Goal: Transaction & Acquisition: Subscribe to service/newsletter

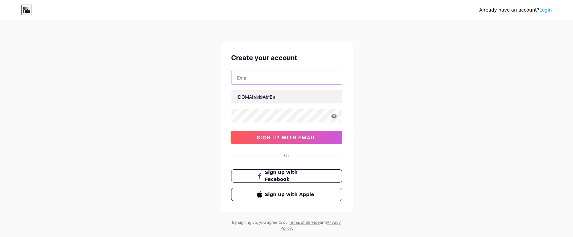
click at [257, 82] on input "text" at bounding box center [286, 77] width 110 height 13
click at [168, 99] on div "Already have an account? Login Create your account [DOMAIN_NAME]/ 0cAFcWeA6xMQC…" at bounding box center [286, 126] width 573 height 253
click at [260, 78] on input "text" at bounding box center [286, 77] width 110 height 13
click at [243, 78] on input "text" at bounding box center [286, 77] width 110 height 13
paste input "[EMAIL_ADDRESS][DOMAIN_NAME]"
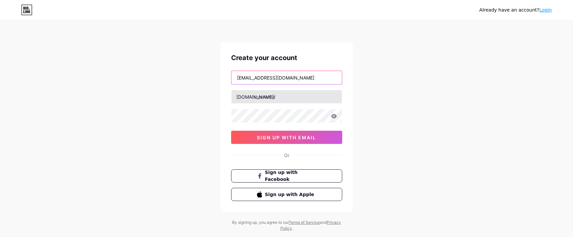
type input "[EMAIL_ADDRESS][DOMAIN_NAME]"
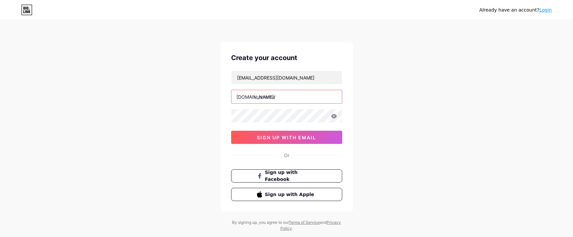
click at [271, 96] on input "text" at bounding box center [286, 96] width 110 height 13
type input "tiktok1818"
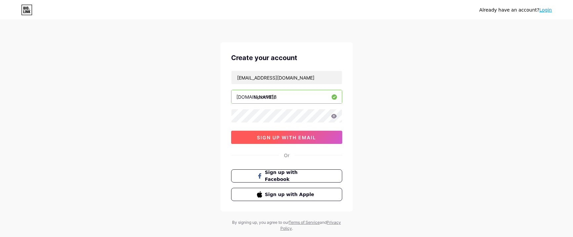
click at [281, 136] on span "sign up with email" at bounding box center [286, 138] width 59 height 6
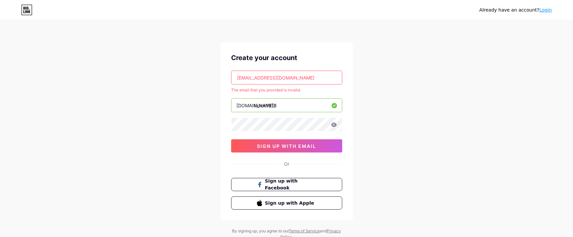
click at [292, 78] on input "[EMAIL_ADDRESS][DOMAIN_NAME]" at bounding box center [286, 77] width 110 height 13
click at [236, 78] on input "[EMAIL_ADDRESS][DOMAIN_NAME]" at bounding box center [286, 77] width 110 height 13
